Goal: Task Accomplishment & Management: Manage account settings

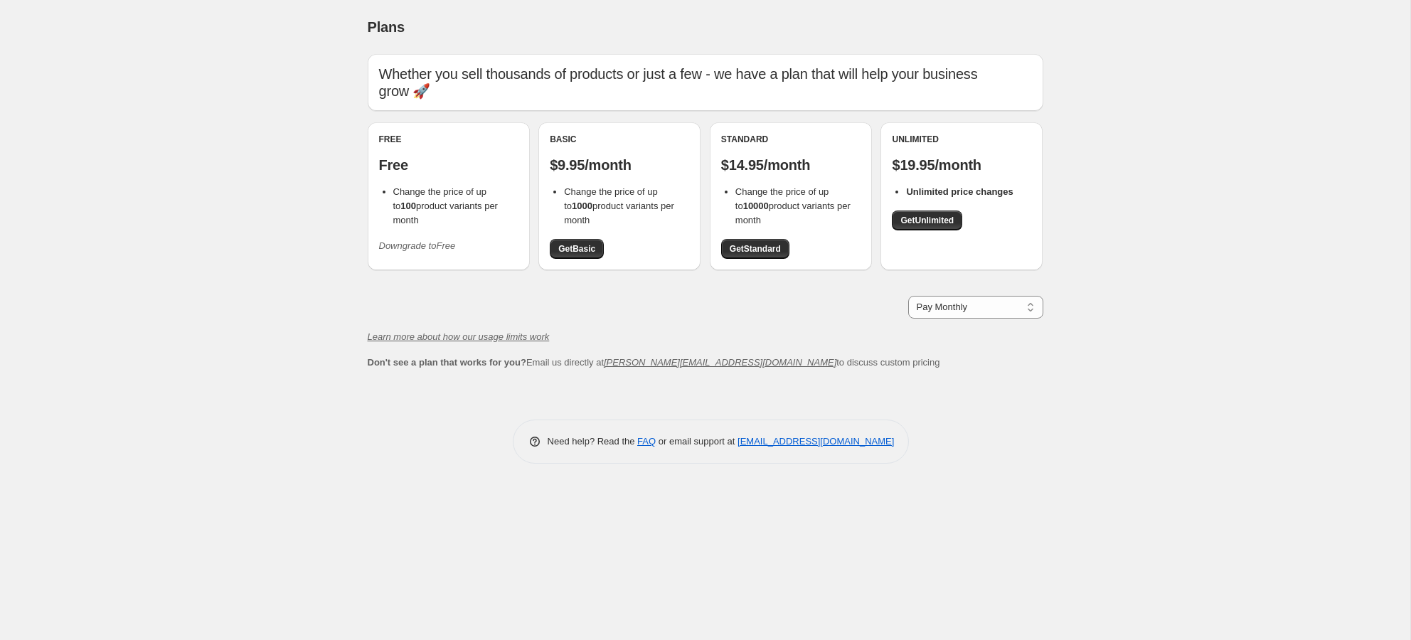
click at [411, 240] on icon "Downgrade to Free" at bounding box center [417, 245] width 77 height 11
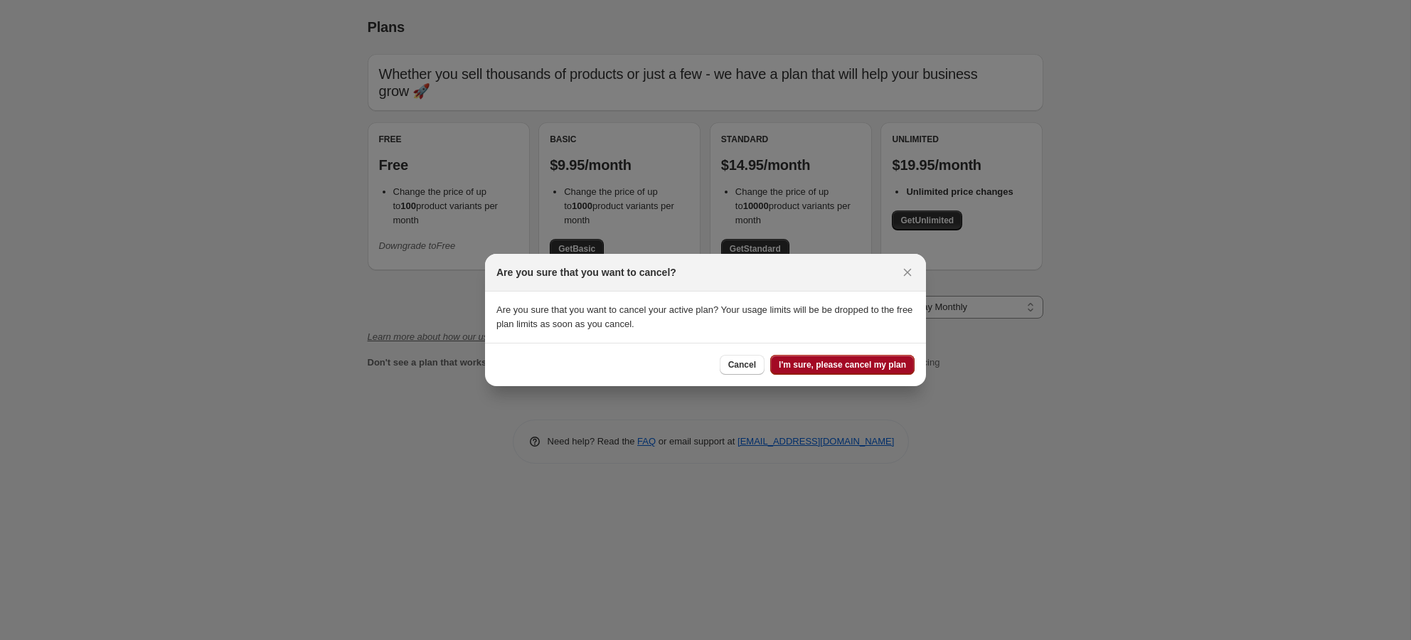
click at [793, 362] on span "I'm sure, please cancel my plan" at bounding box center [842, 364] width 127 height 11
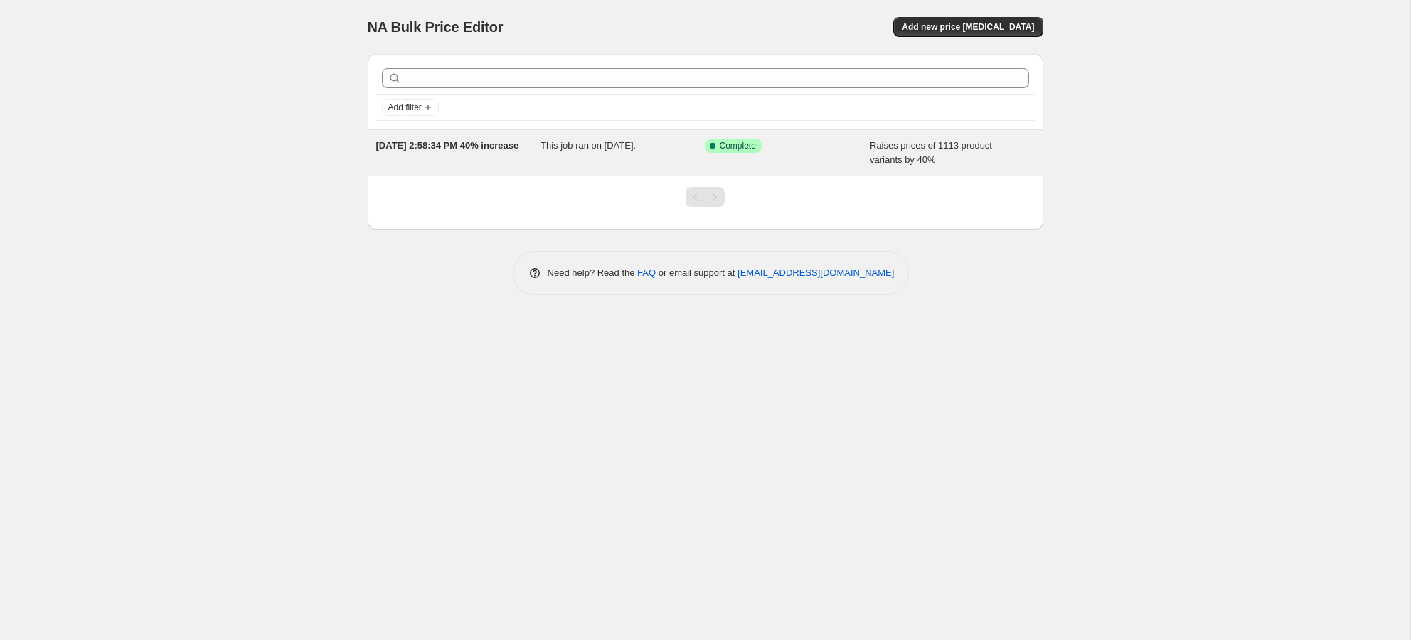
click at [700, 164] on div "This job ran on [DATE]." at bounding box center [623, 153] width 165 height 28
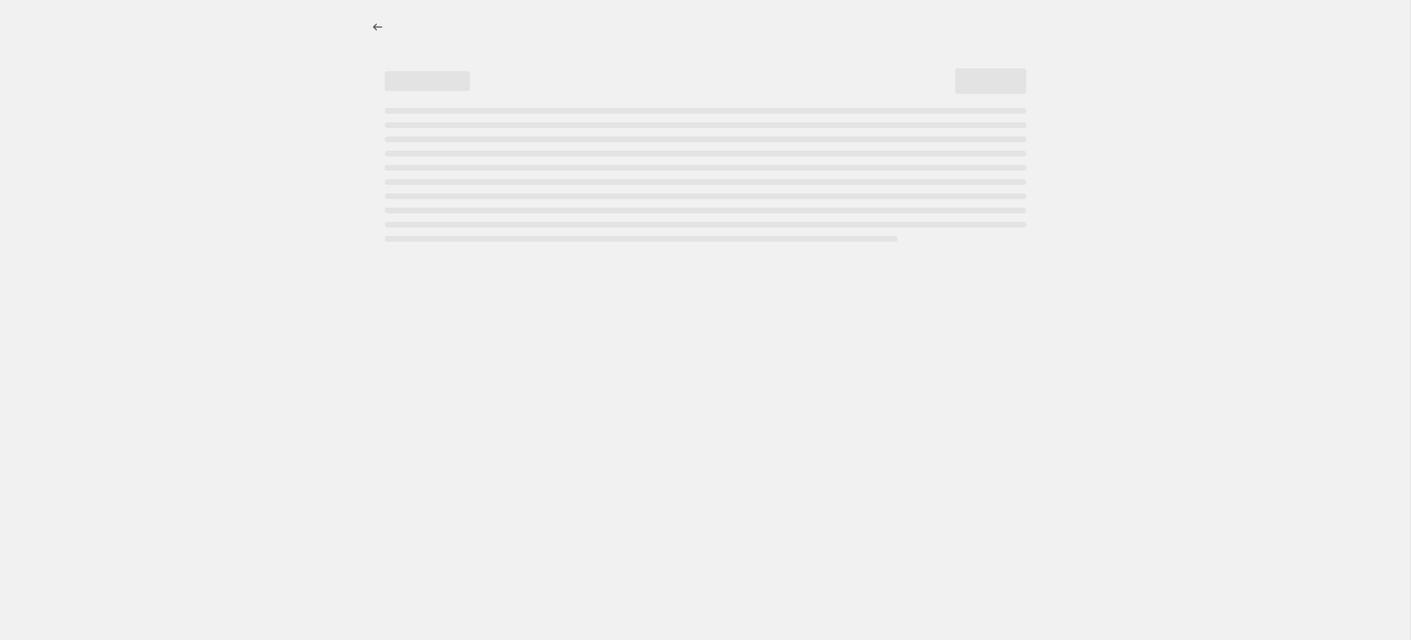
select select "percentage"
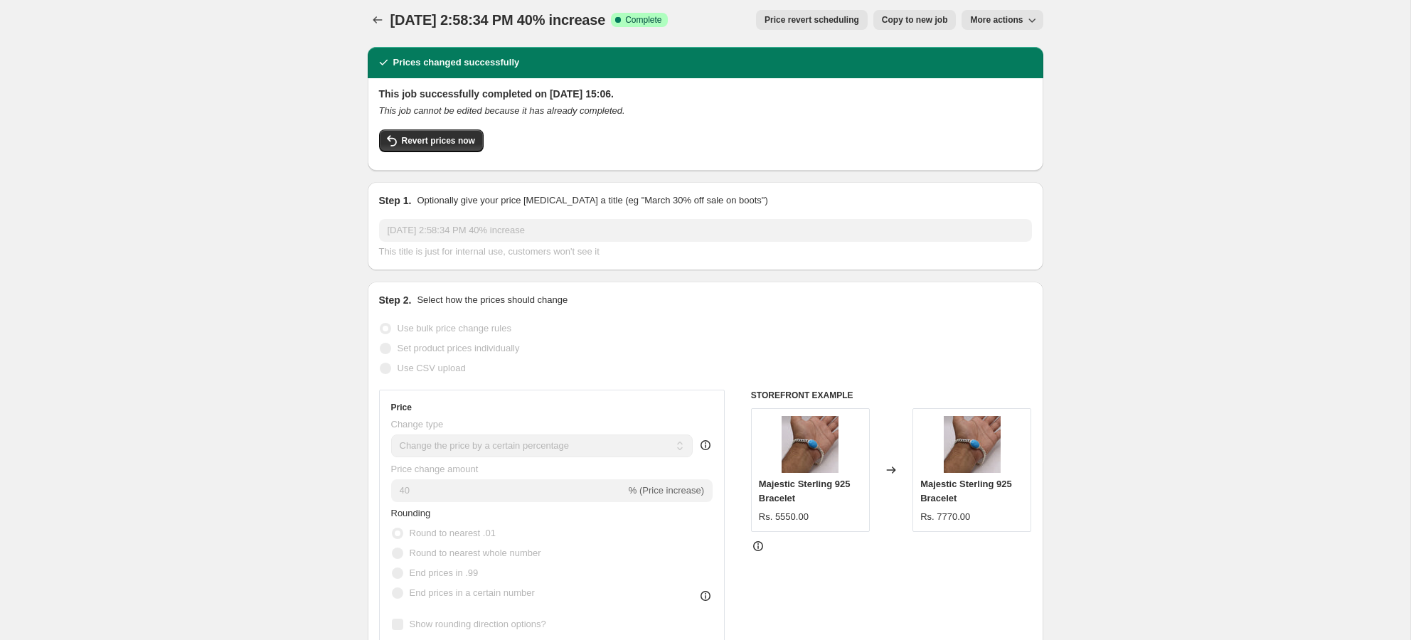
scroll to position [9, 0]
